Goal: Information Seeking & Learning: Learn about a topic

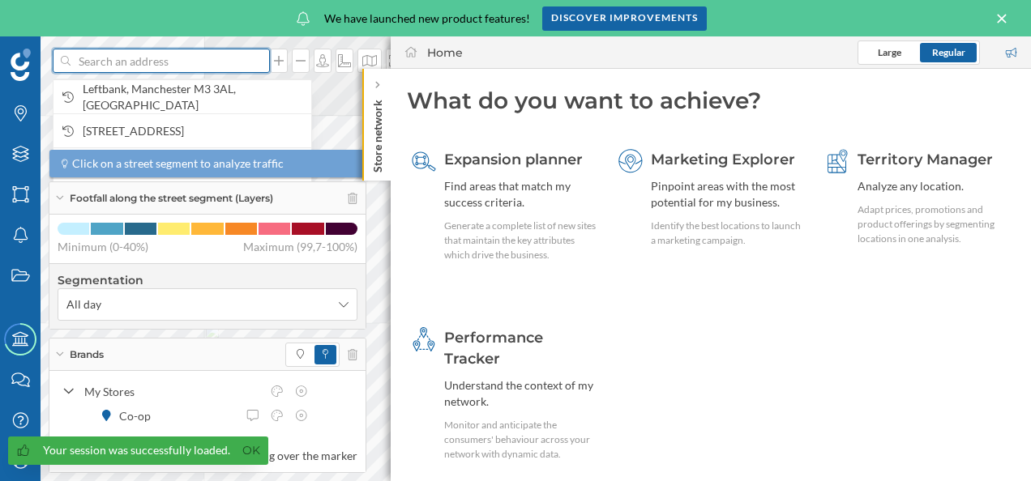
click at [114, 61] on input at bounding box center [160, 61] width 181 height 24
click at [379, 86] on icon at bounding box center [376, 85] width 5 height 8
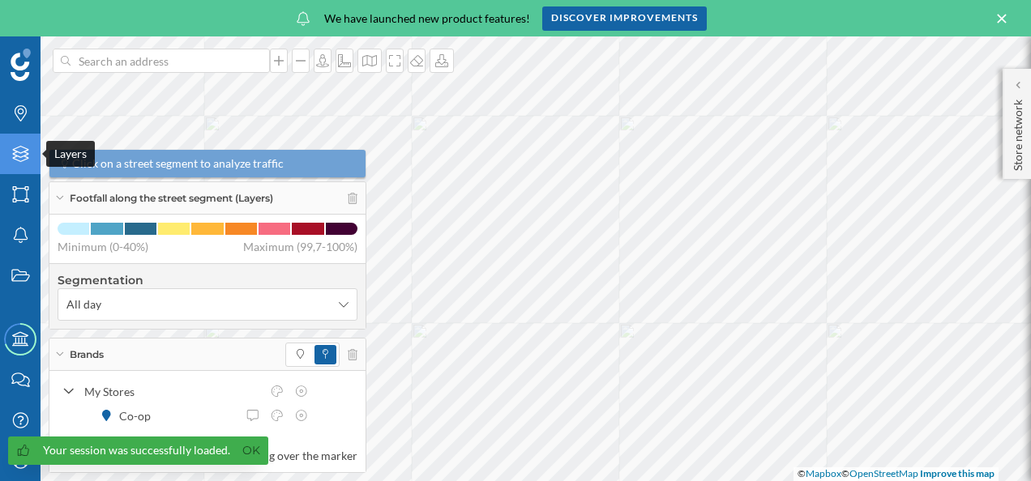
click at [19, 162] on icon at bounding box center [20, 154] width 16 height 16
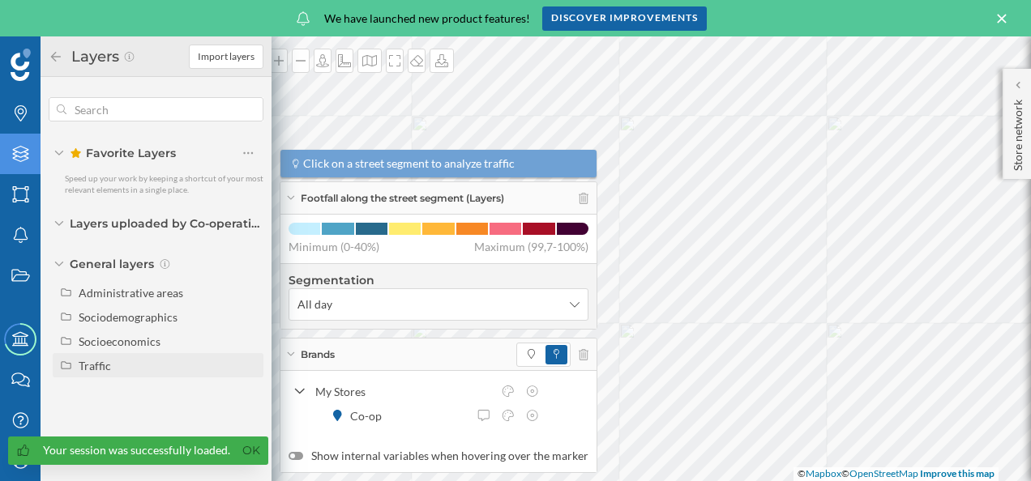
click at [113, 370] on div "Traffic" at bounding box center [168, 365] width 179 height 17
click at [133, 388] on div "Driving traffic" at bounding box center [119, 390] width 71 height 14
click at [247, 388] on input "Driving traffic" at bounding box center [252, 390] width 11 height 11
radio input "true"
click at [288, 196] on div "Driving traffic along the street segment (Layers)" at bounding box center [438, 198] width 316 height 32
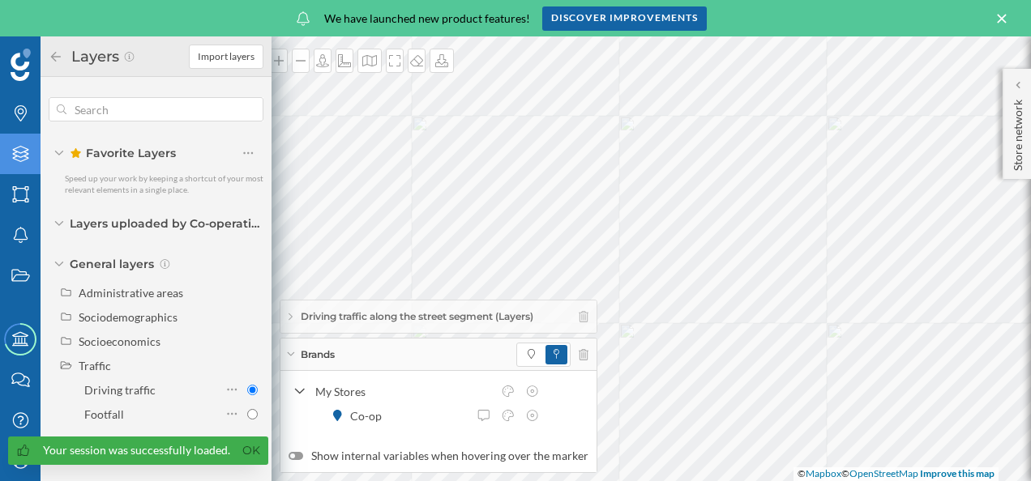
click at [290, 356] on icon at bounding box center [290, 354] width 7 height 4
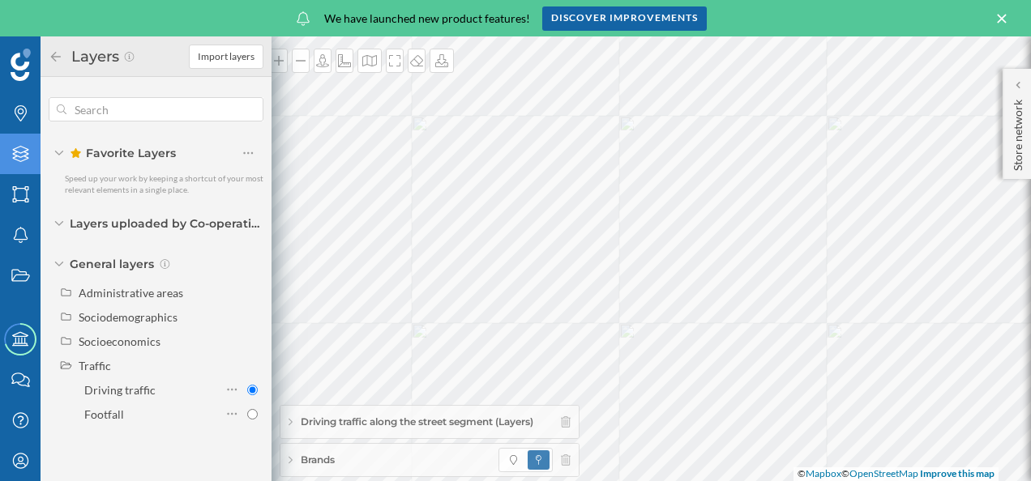
click at [51, 53] on icon at bounding box center [56, 56] width 15 height 11
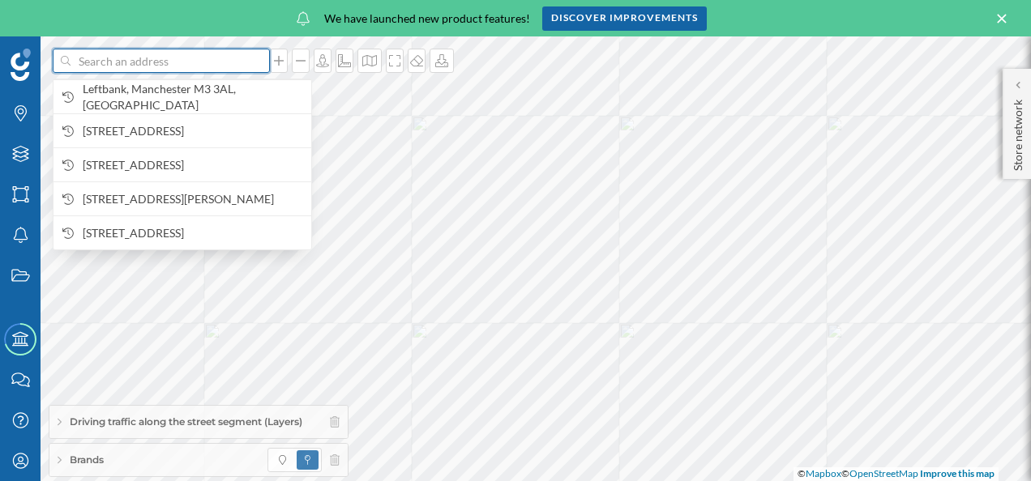
click at [106, 65] on input at bounding box center [160, 61] width 181 height 24
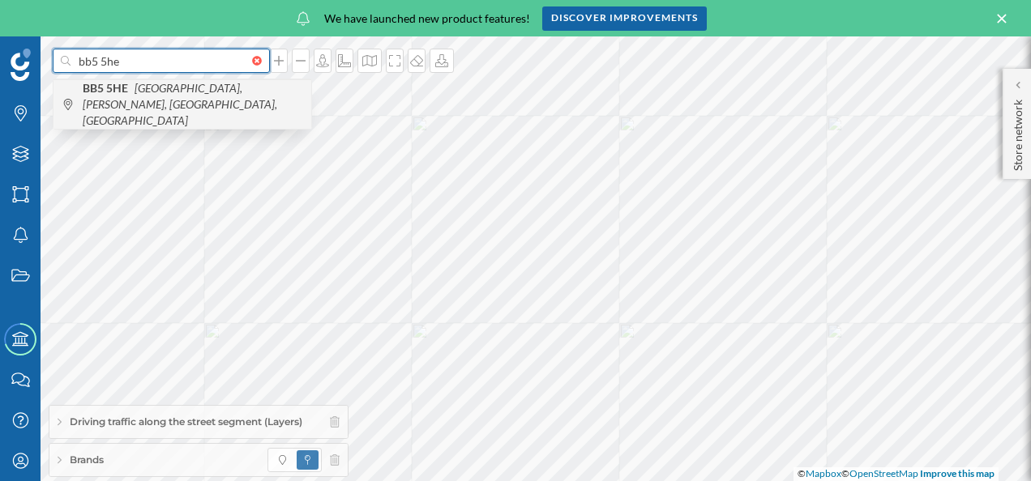
type input "bb5 5he"
click at [126, 99] on icon "[GEOGRAPHIC_DATA], [PERSON_NAME], [GEOGRAPHIC_DATA], [GEOGRAPHIC_DATA]" at bounding box center [180, 104] width 194 height 46
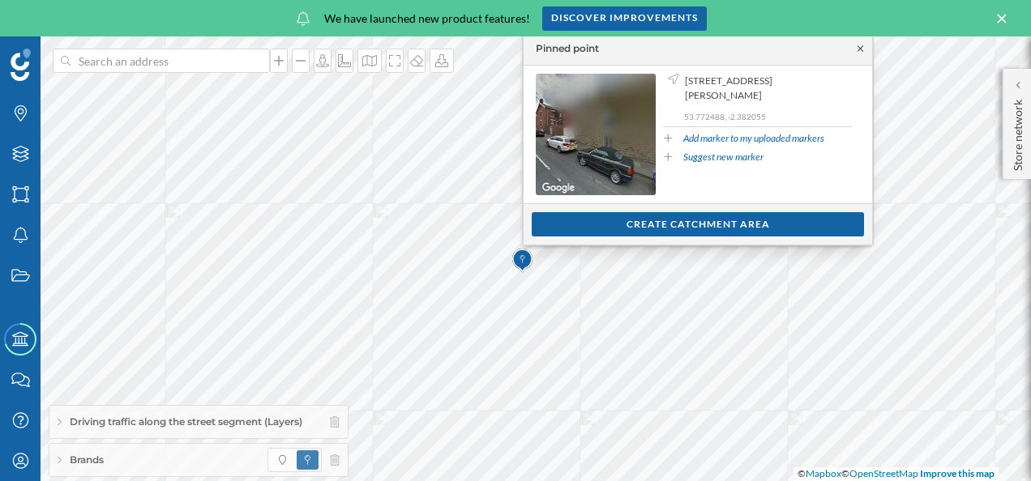
click at [859, 49] on icon at bounding box center [860, 49] width 12 height 10
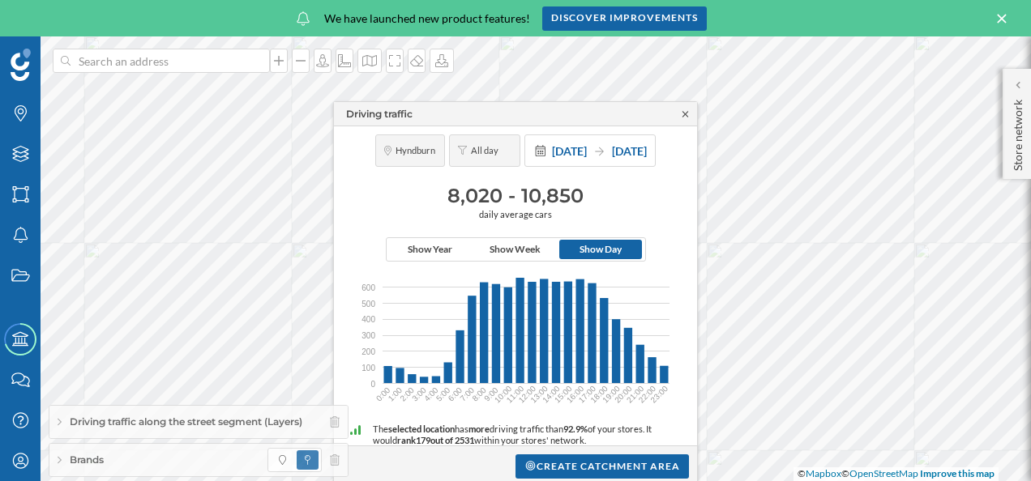
click at [684, 114] on icon at bounding box center [685, 114] width 12 height 10
